Goal: Register for event/course

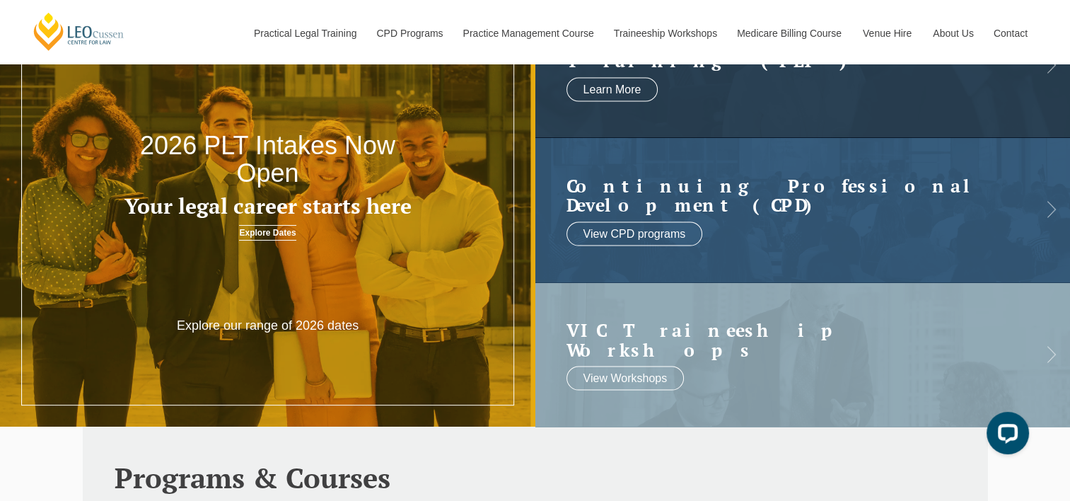
scroll to position [117, 0]
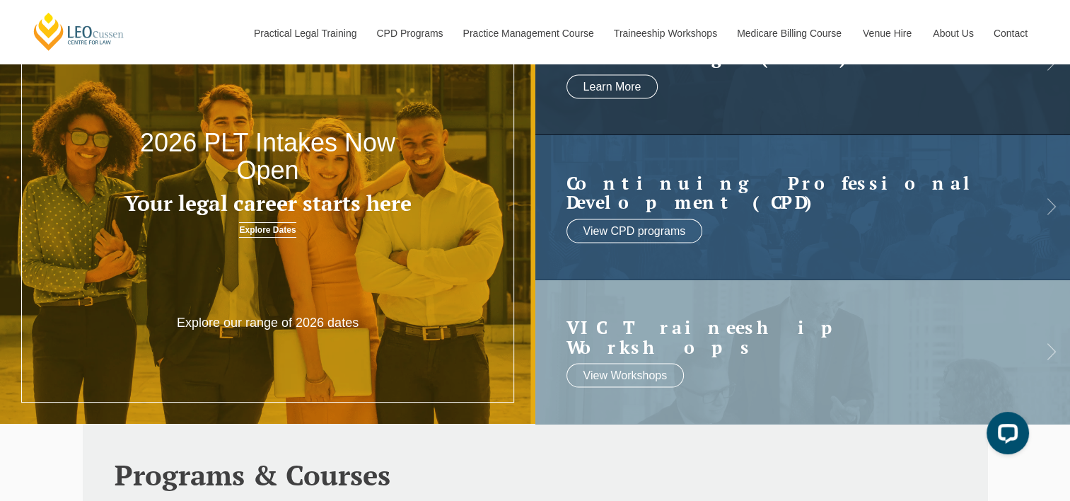
click at [310, 291] on div at bounding box center [267, 245] width 535 height 433
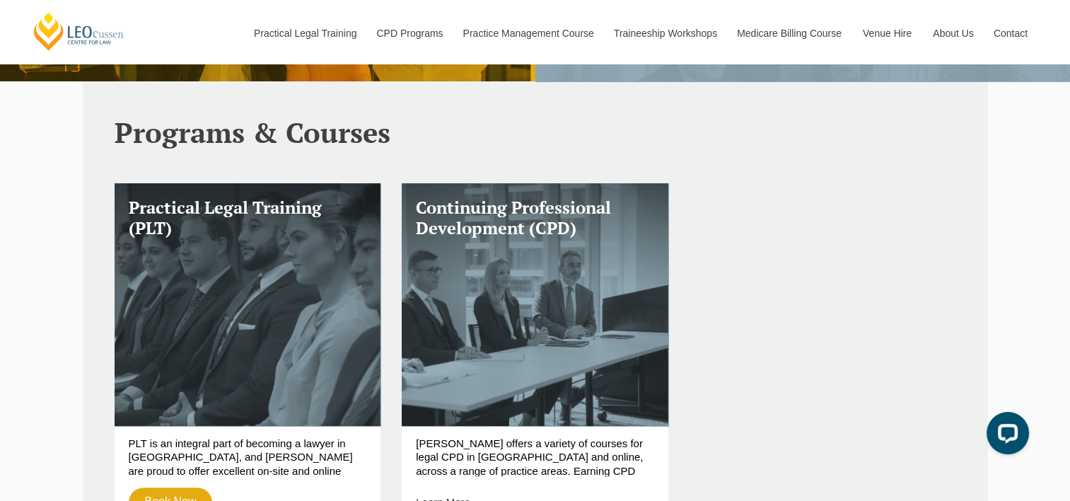
scroll to position [460, 0]
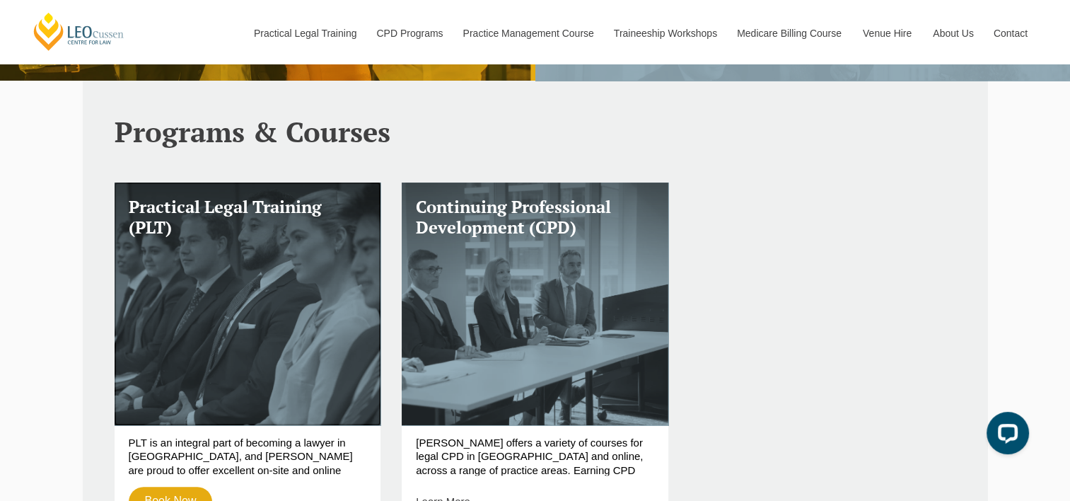
click at [280, 391] on link "Practical Legal Training (PLT)" at bounding box center [248, 303] width 267 height 242
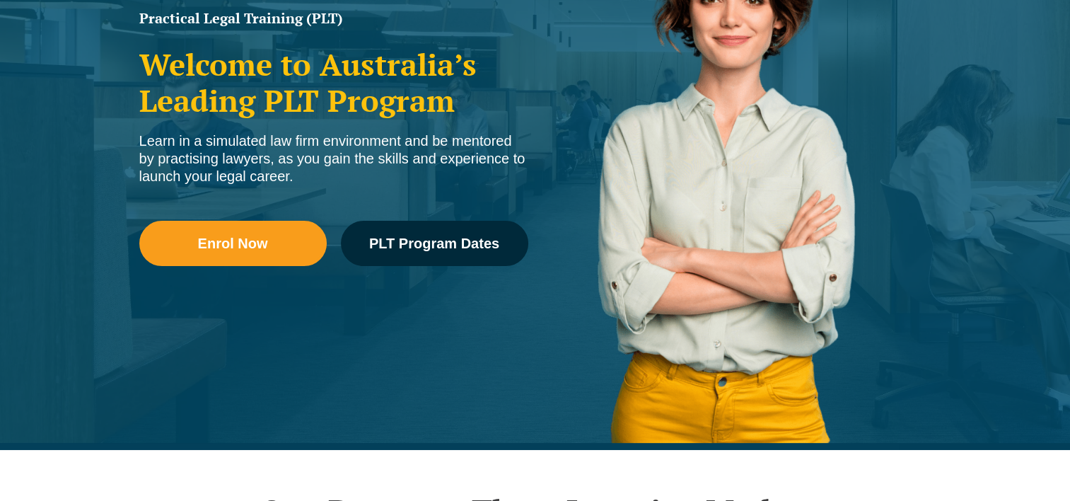
scroll to position [273, 0]
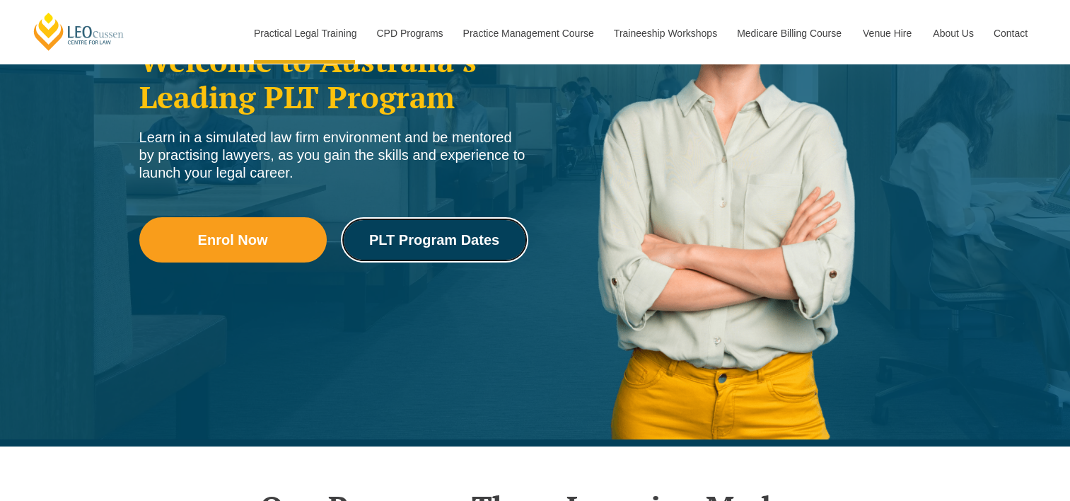
click at [447, 243] on span "PLT Program Dates" at bounding box center [434, 240] width 130 height 14
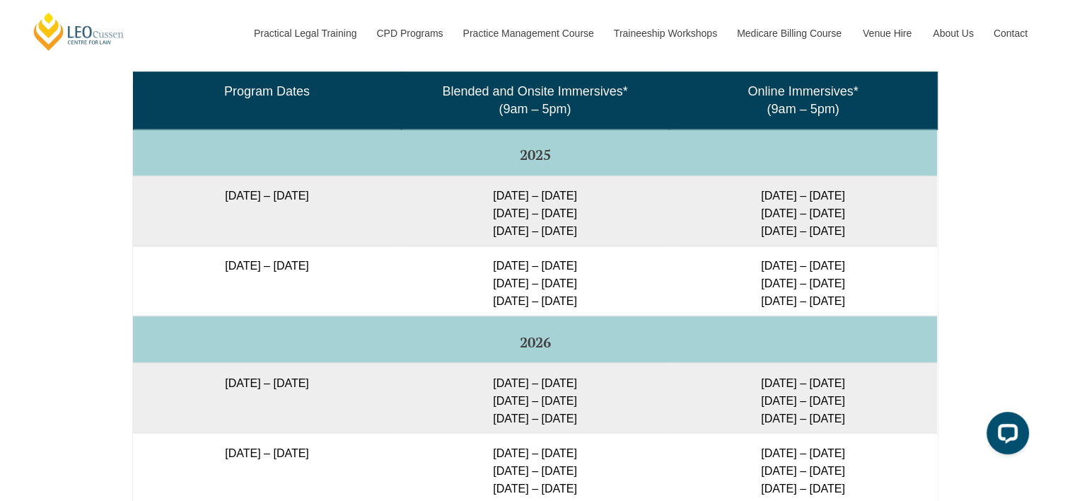
scroll to position [2361, 0]
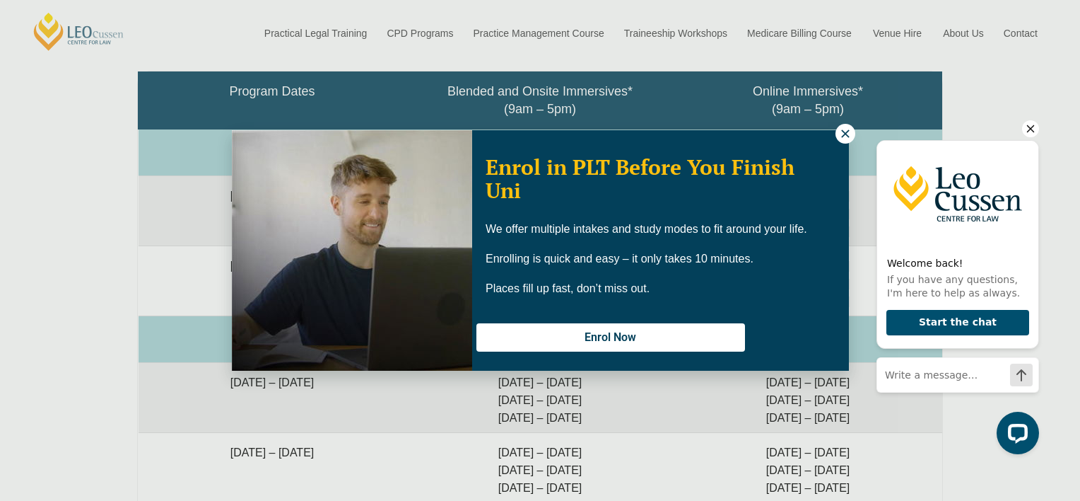
click at [847, 136] on icon at bounding box center [845, 133] width 8 height 8
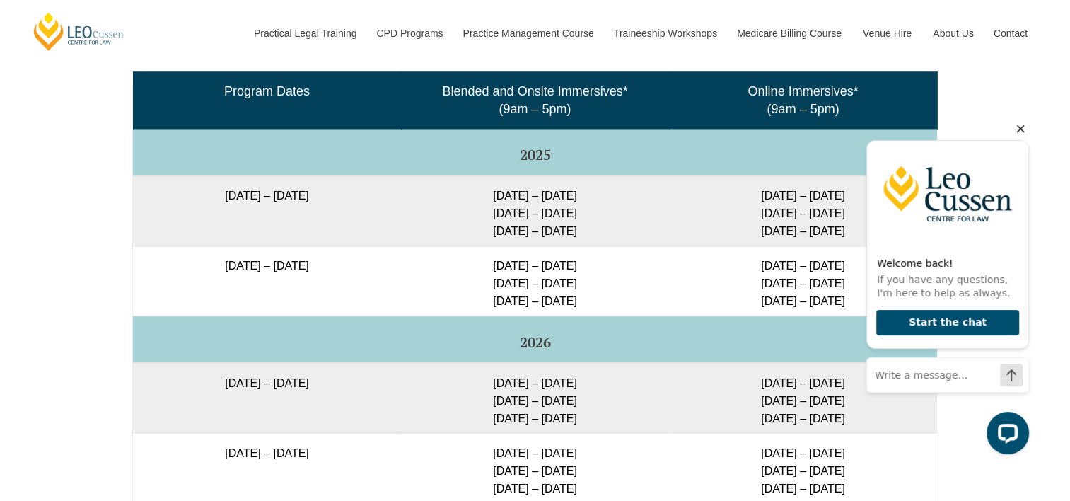
click at [1020, 129] on icon "Hide greeting" at bounding box center [1021, 129] width 8 height 8
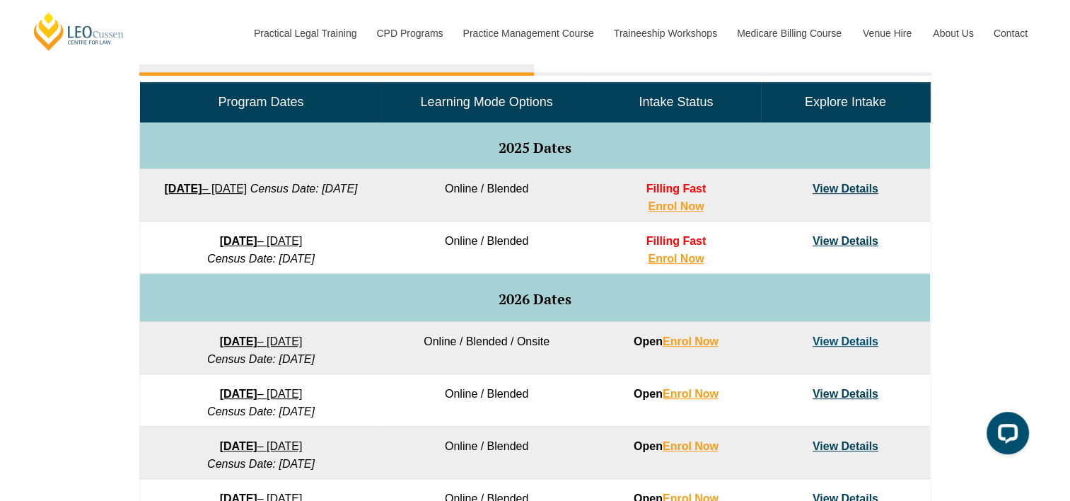
scroll to position [682, 0]
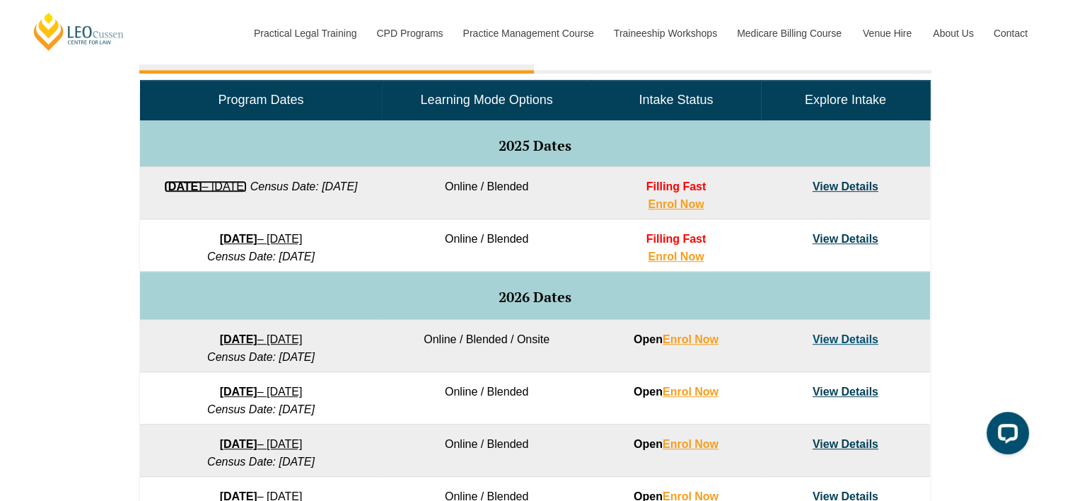
click at [247, 189] on link "22 September 2025 – 20 February 2026" at bounding box center [205, 186] width 83 height 12
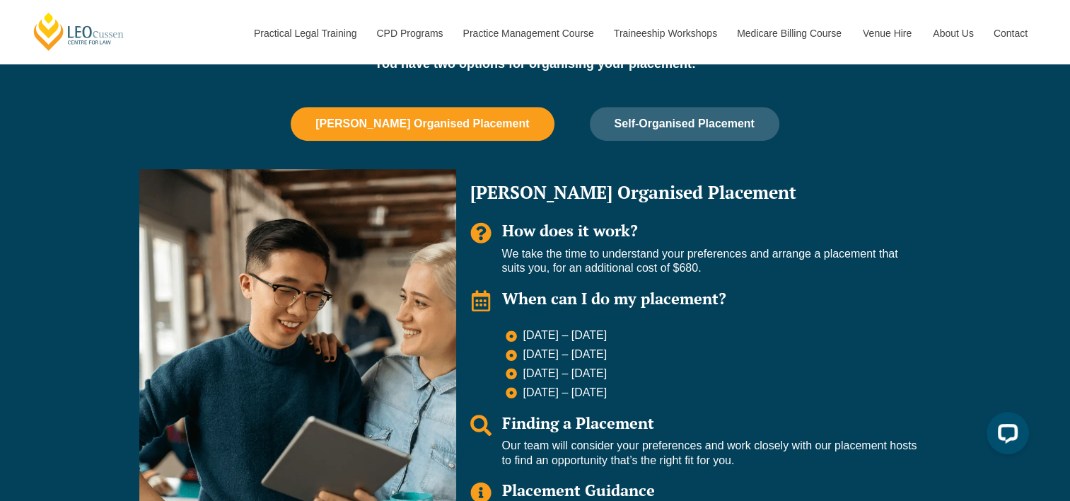
scroll to position [929, 0]
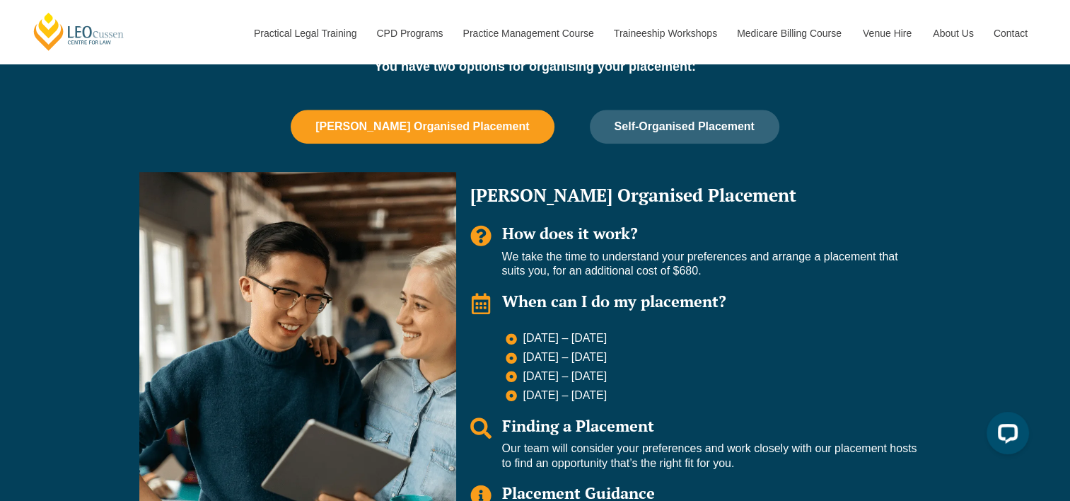
click at [666, 140] on button "Self-Organised Placement" at bounding box center [684, 127] width 189 height 34
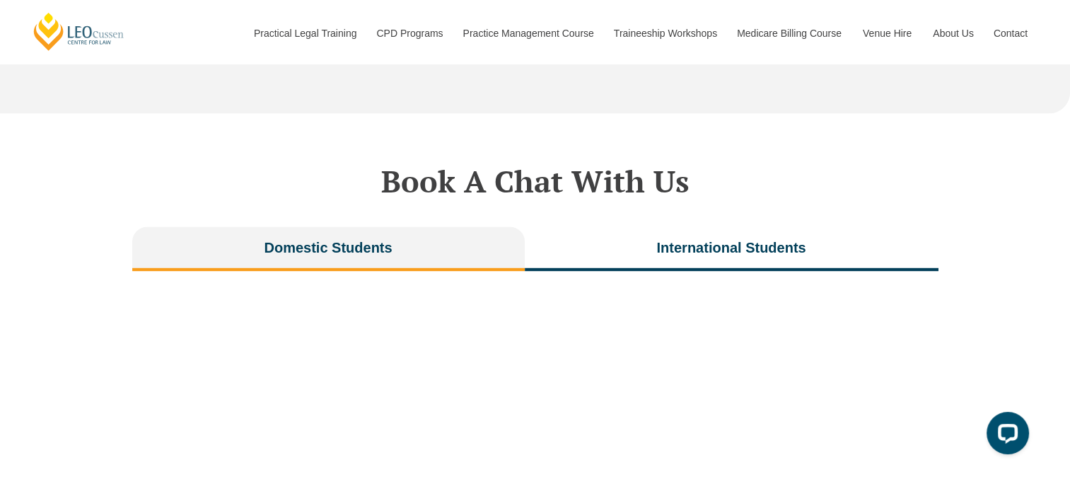
scroll to position [2682, 0]
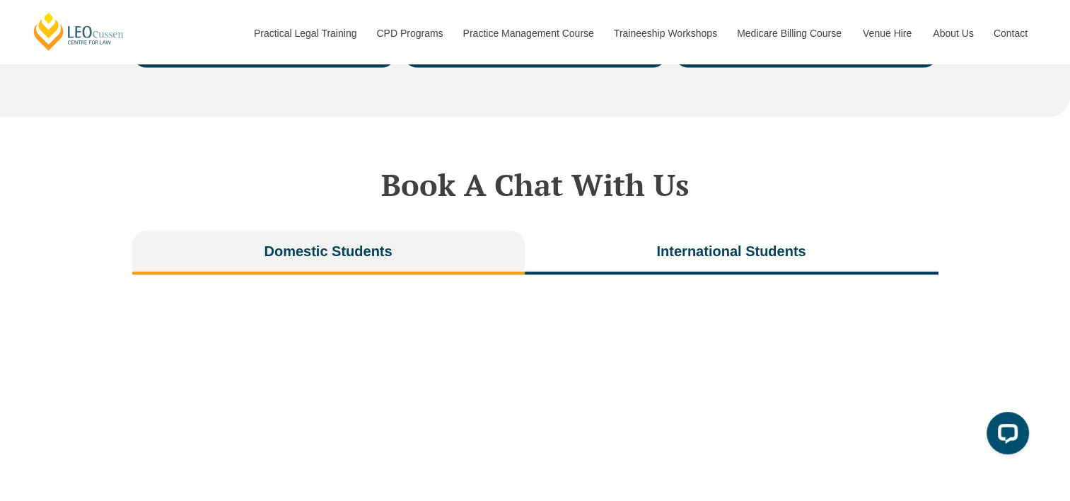
click at [663, 247] on span "International Students" at bounding box center [730, 251] width 149 height 20
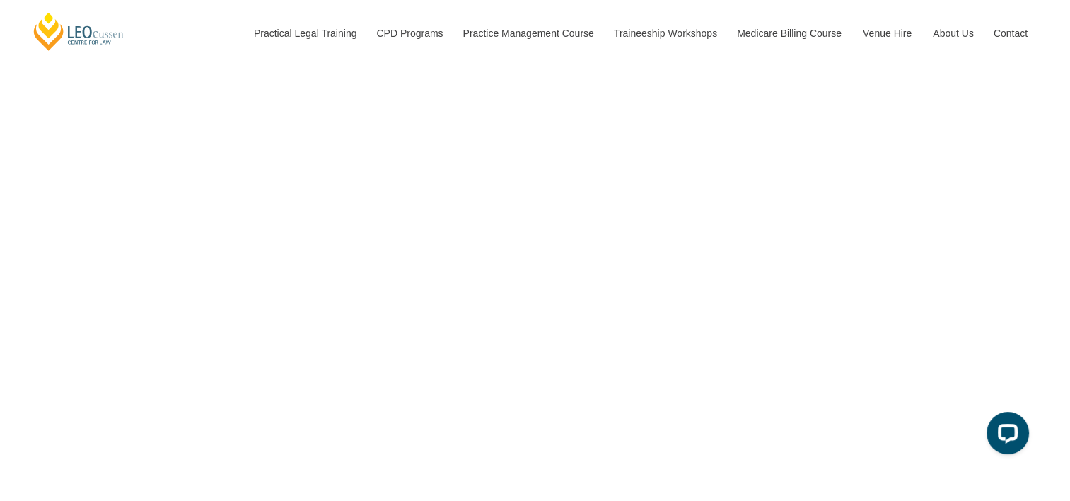
scroll to position [2962, 0]
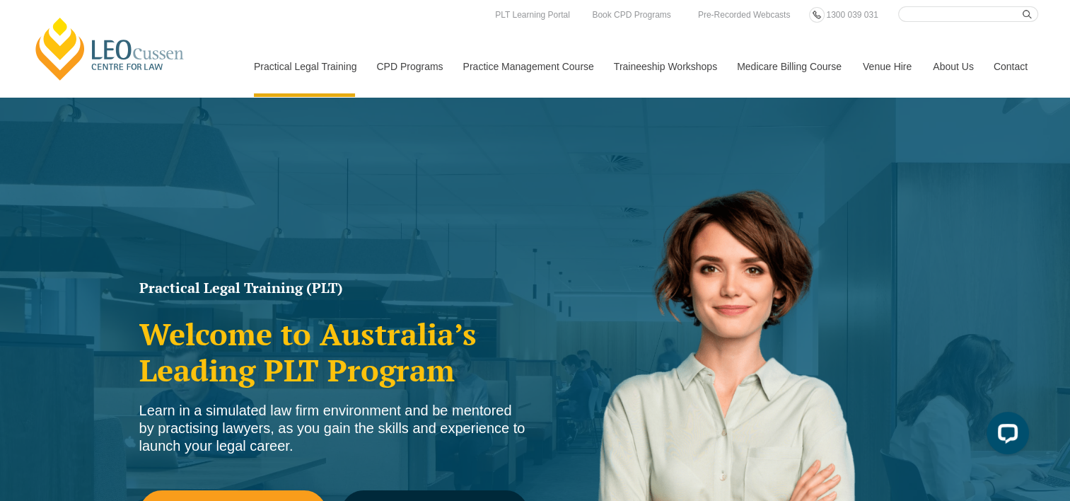
click at [989, 443] on button "Open LiveChat chat widget" at bounding box center [1007, 432] width 42 height 42
click at [1003, 438] on div "Open LiveChat chat widget" at bounding box center [1007, 432] width 23 height 23
